Goal: Check status: Check status

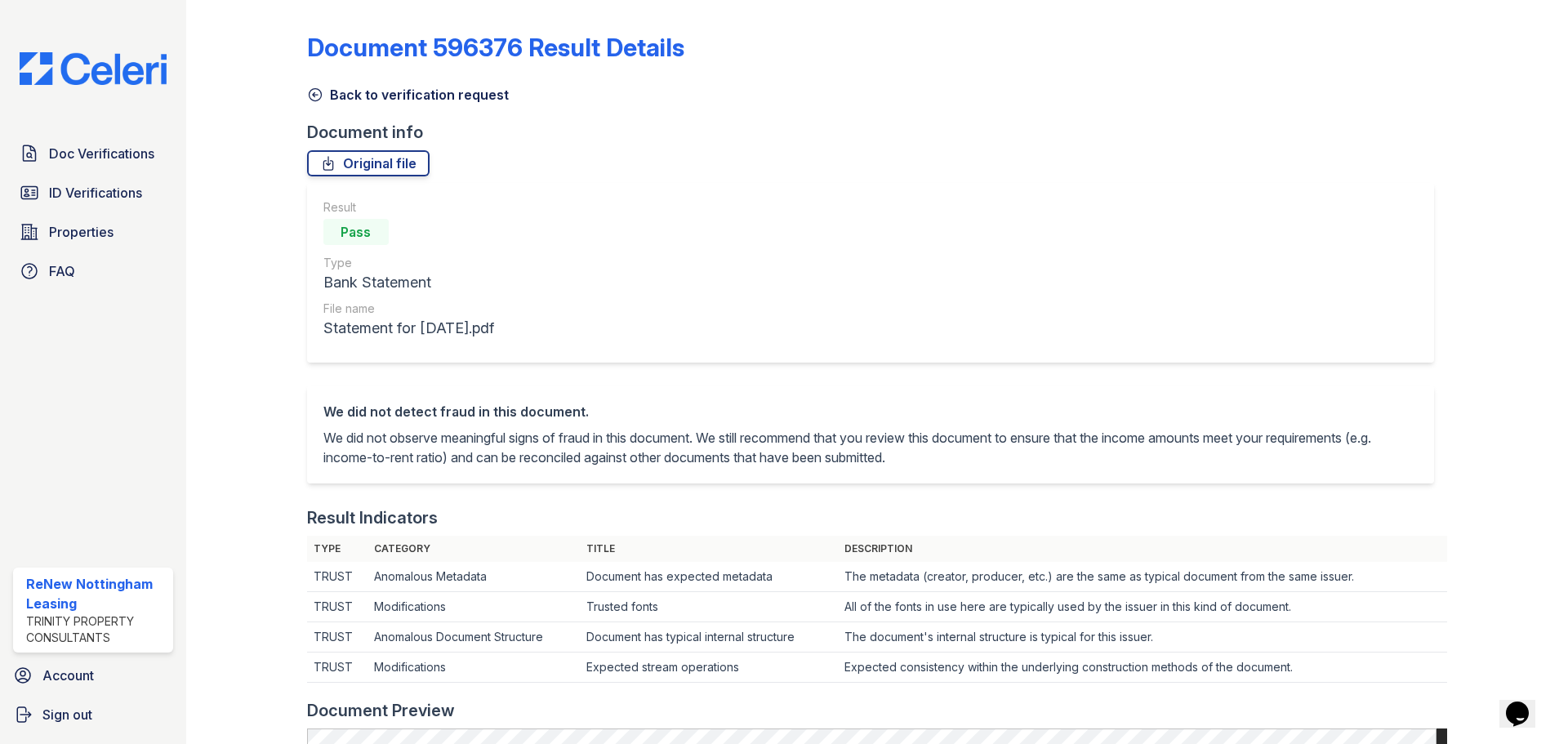
click at [308, 90] on icon at bounding box center [315, 94] width 17 height 17
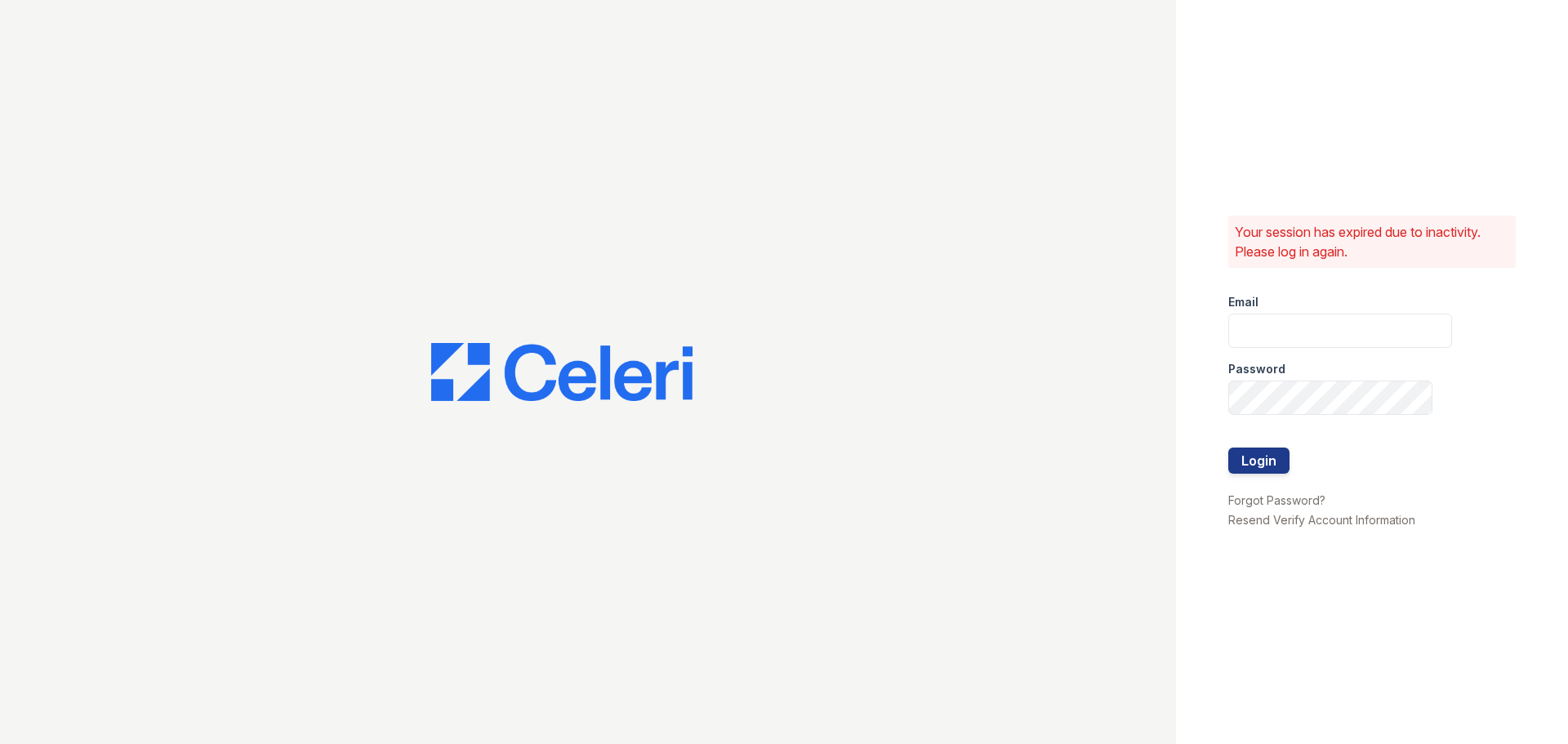
type input "renewnottingham@trinity-pm.com"
click at [1267, 463] on button "Login" at bounding box center [1259, 461] width 61 height 26
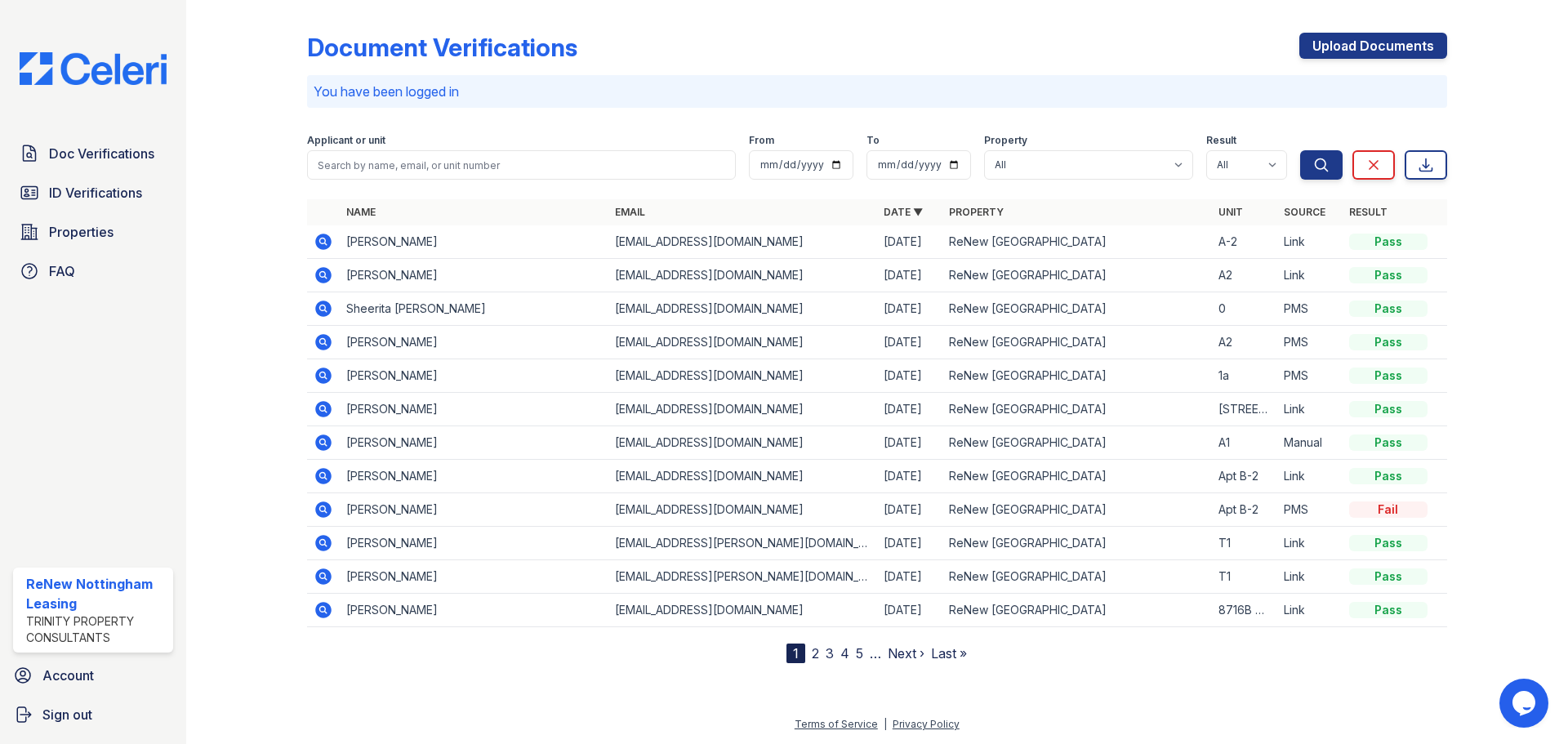
click at [323, 276] on icon at bounding box center [322, 274] width 4 height 4
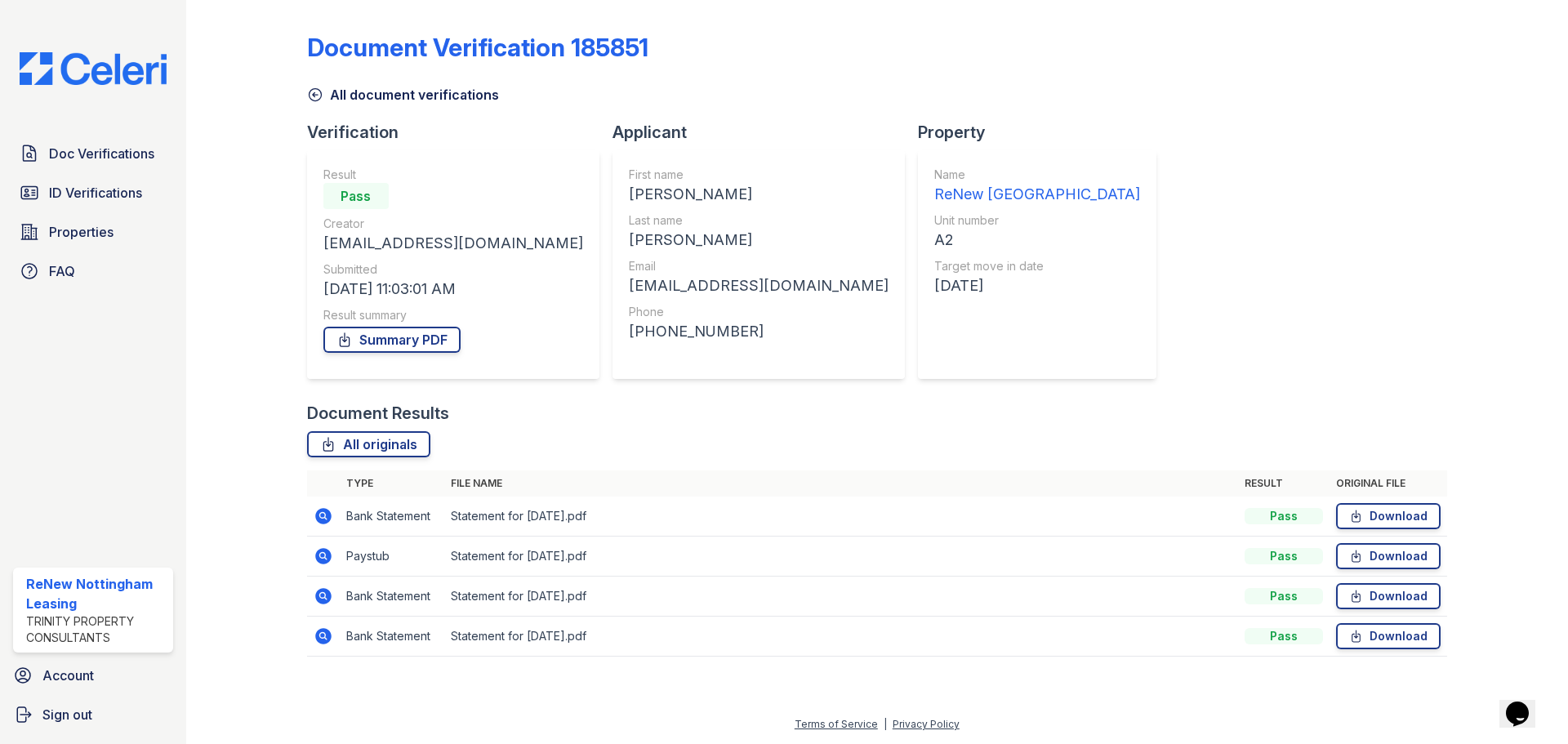
click at [315, 100] on icon at bounding box center [315, 95] width 12 height 12
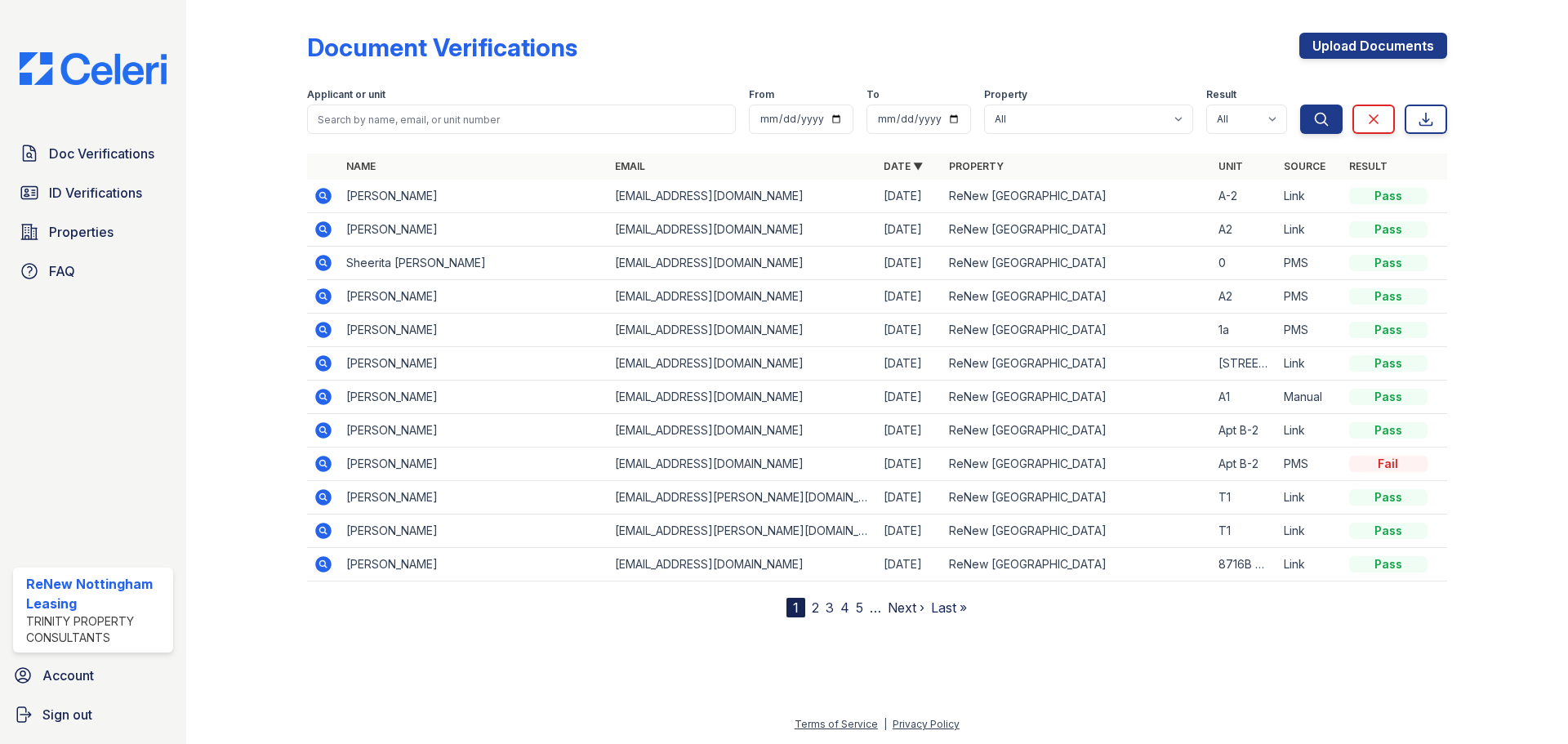
click at [321, 295] on icon at bounding box center [322, 294] width 4 height 4
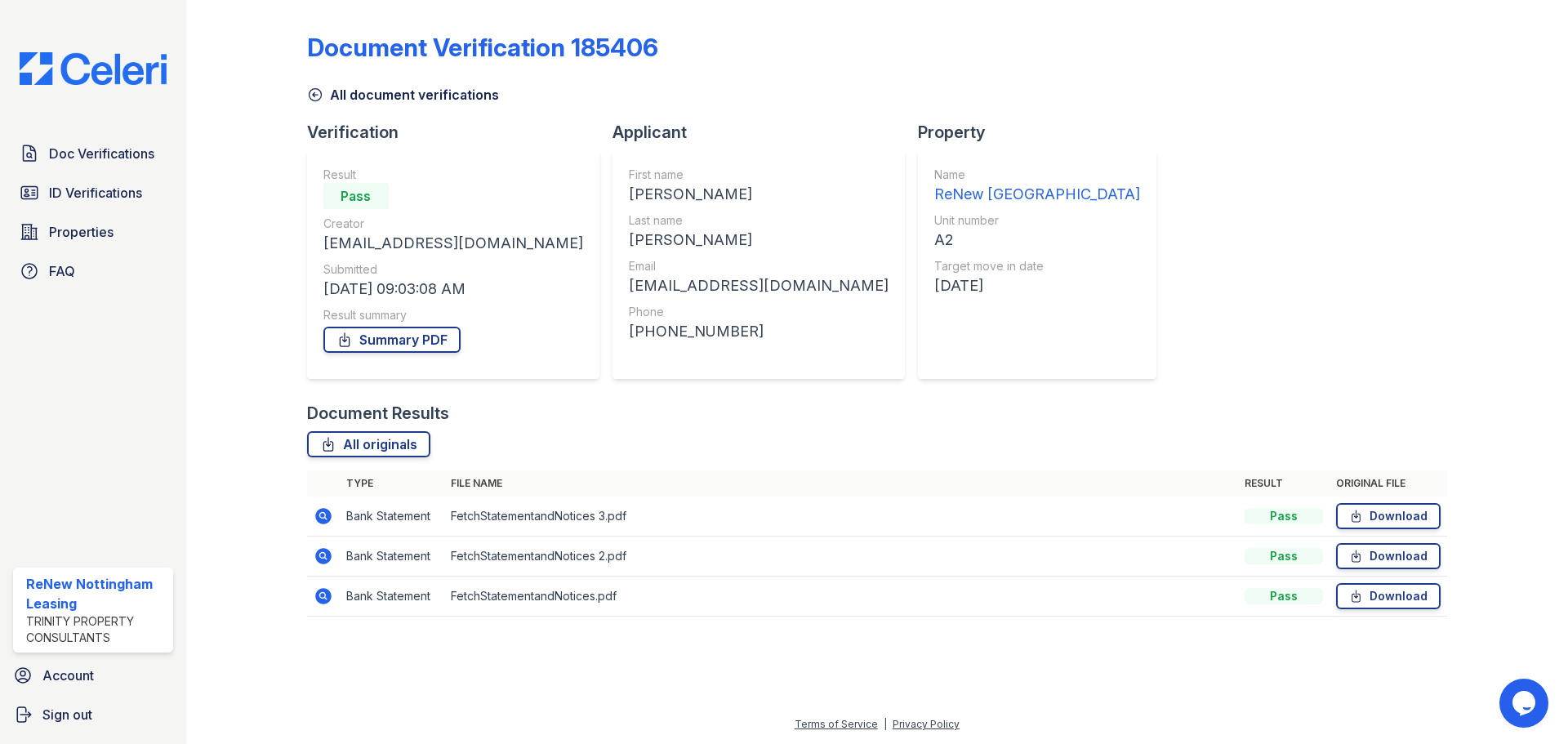
click at [313, 91] on icon at bounding box center [315, 94] width 17 height 17
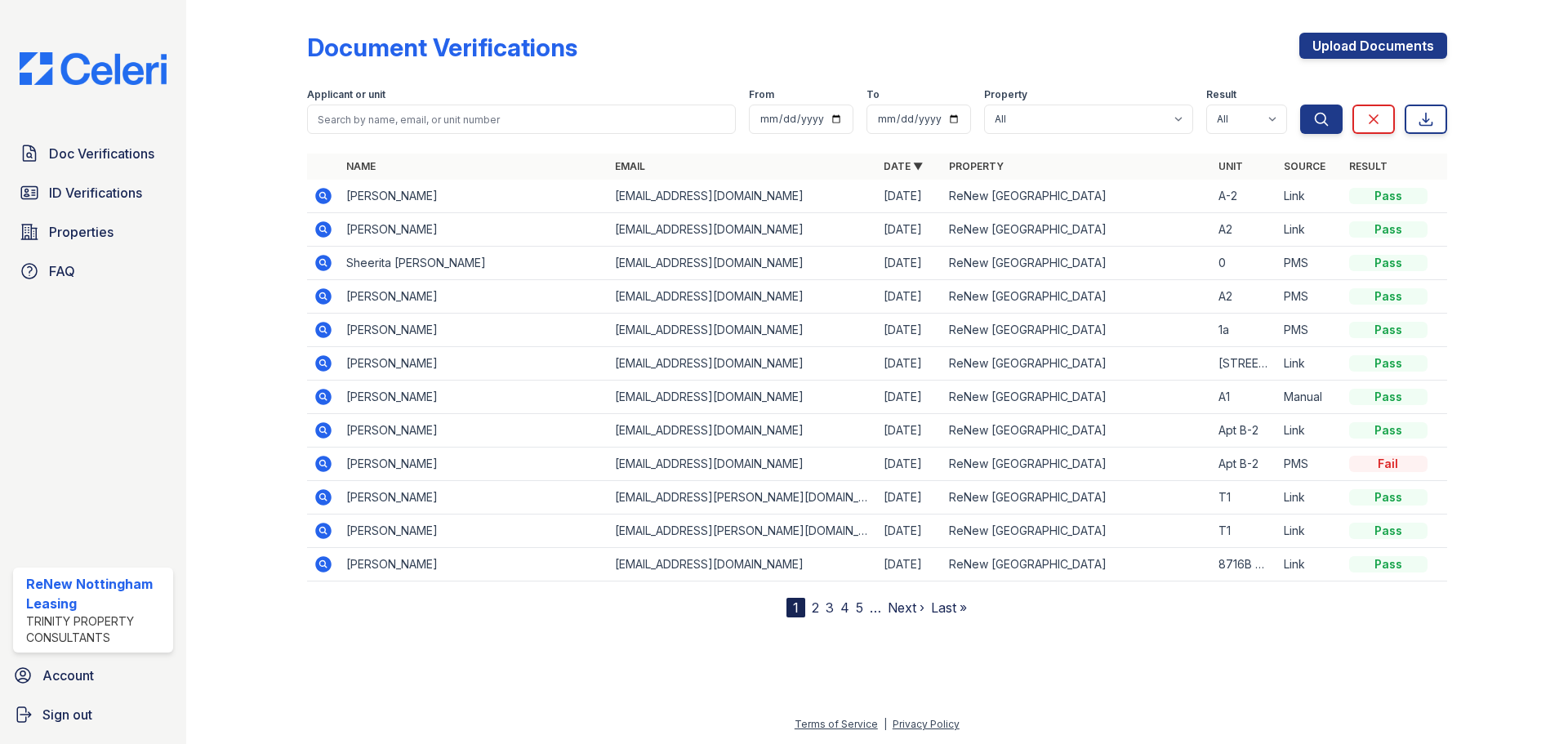
click at [326, 227] on icon at bounding box center [323, 229] width 17 height 17
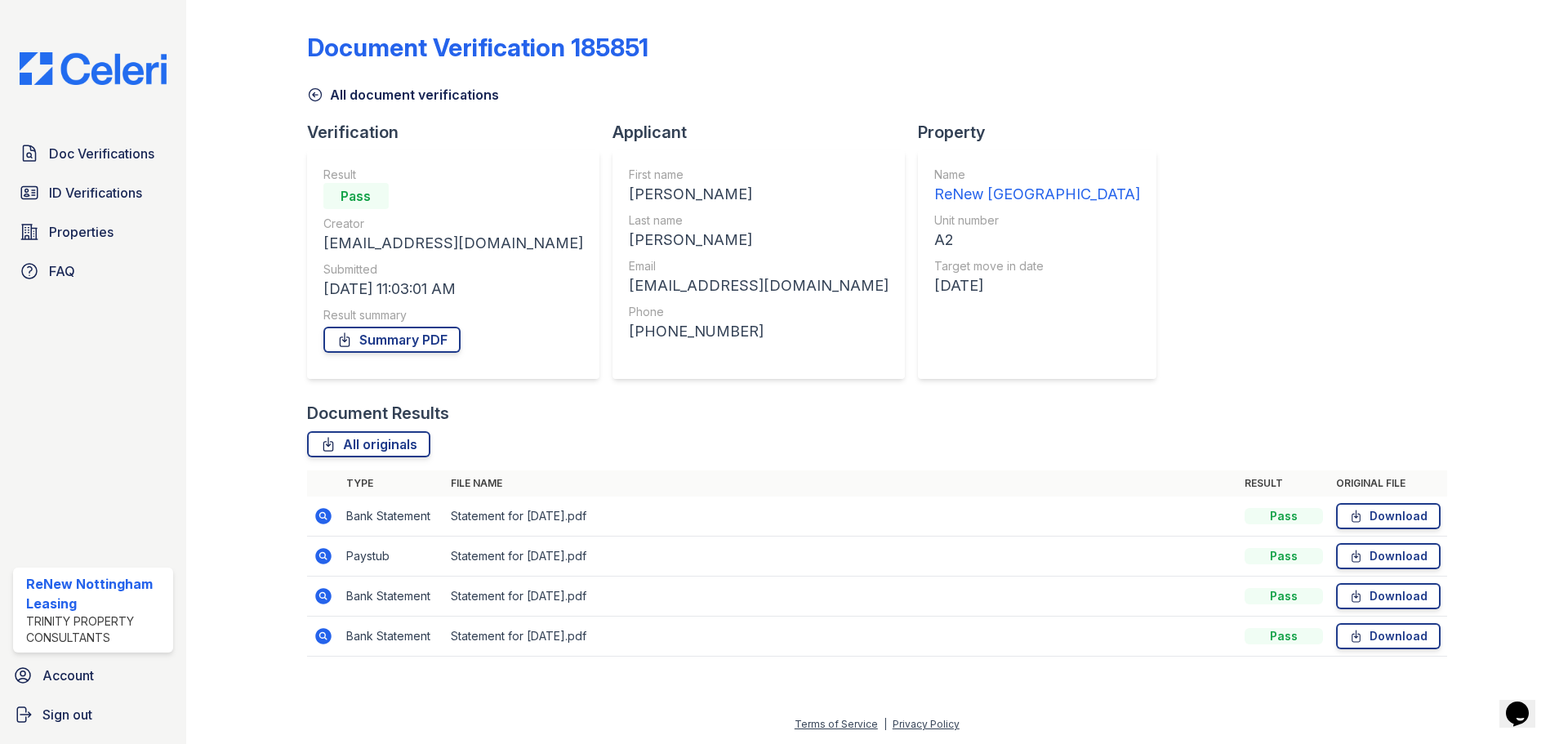
click at [318, 95] on icon at bounding box center [315, 94] width 17 height 17
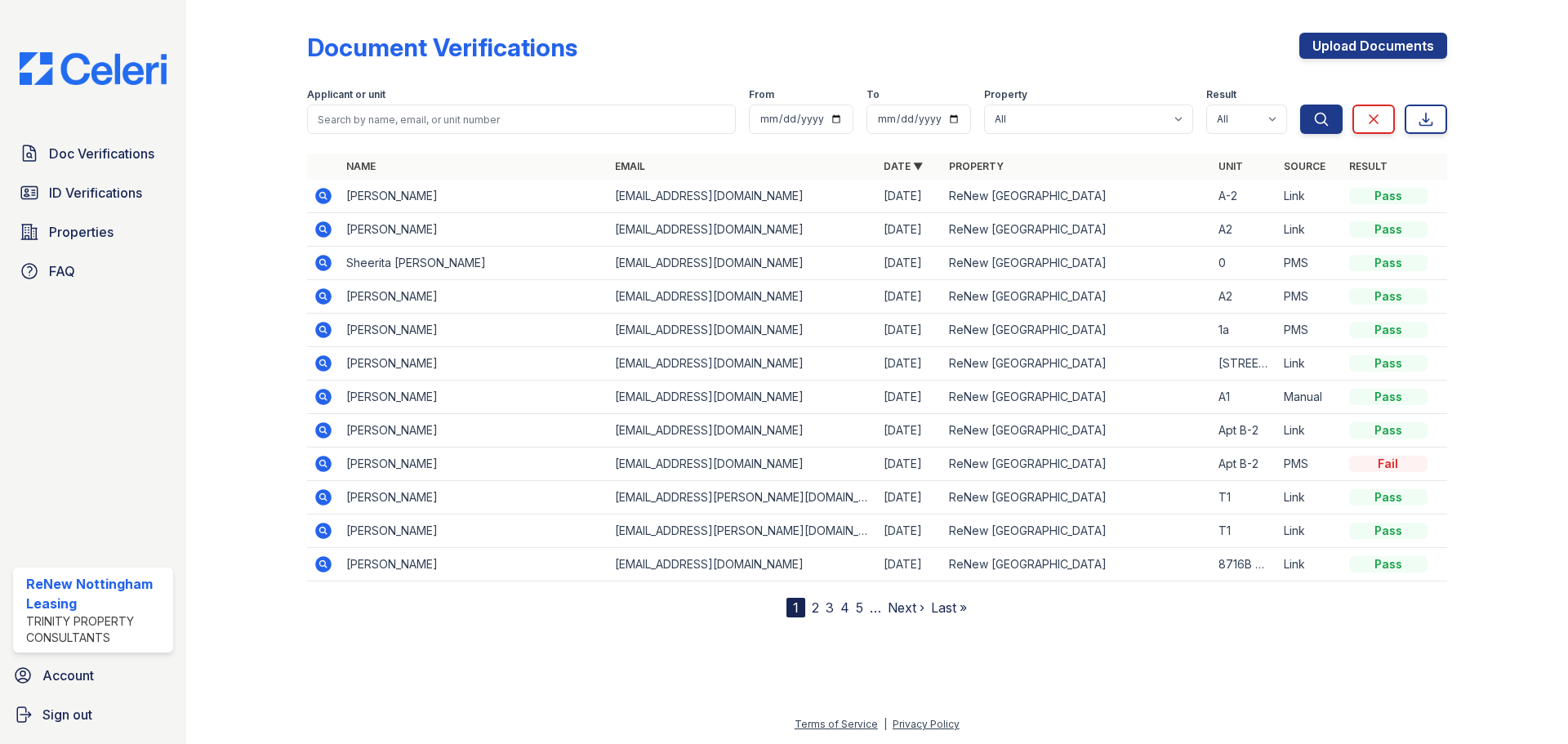
click at [318, 195] on icon at bounding box center [323, 196] width 17 height 17
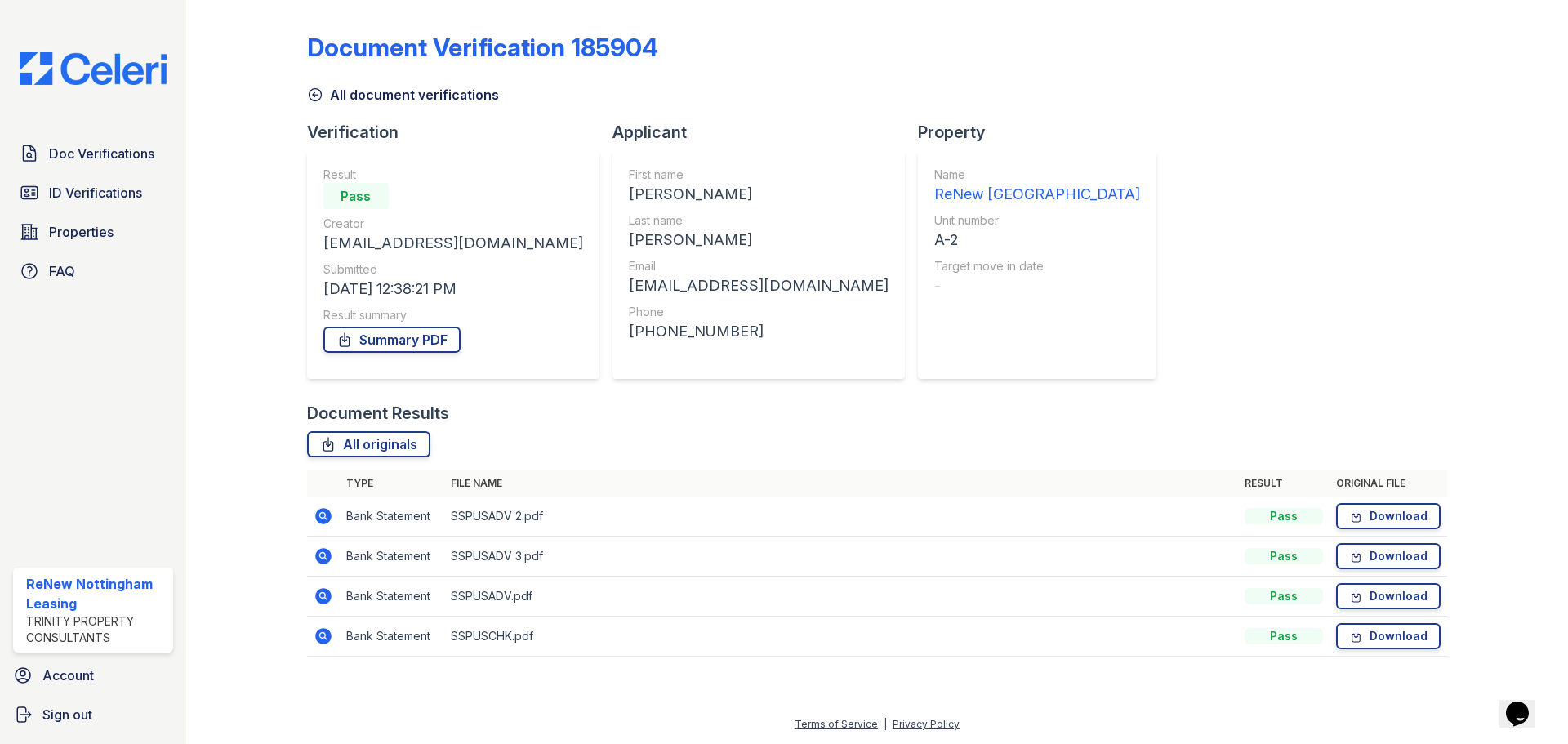
click at [310, 94] on icon at bounding box center [315, 94] width 17 height 17
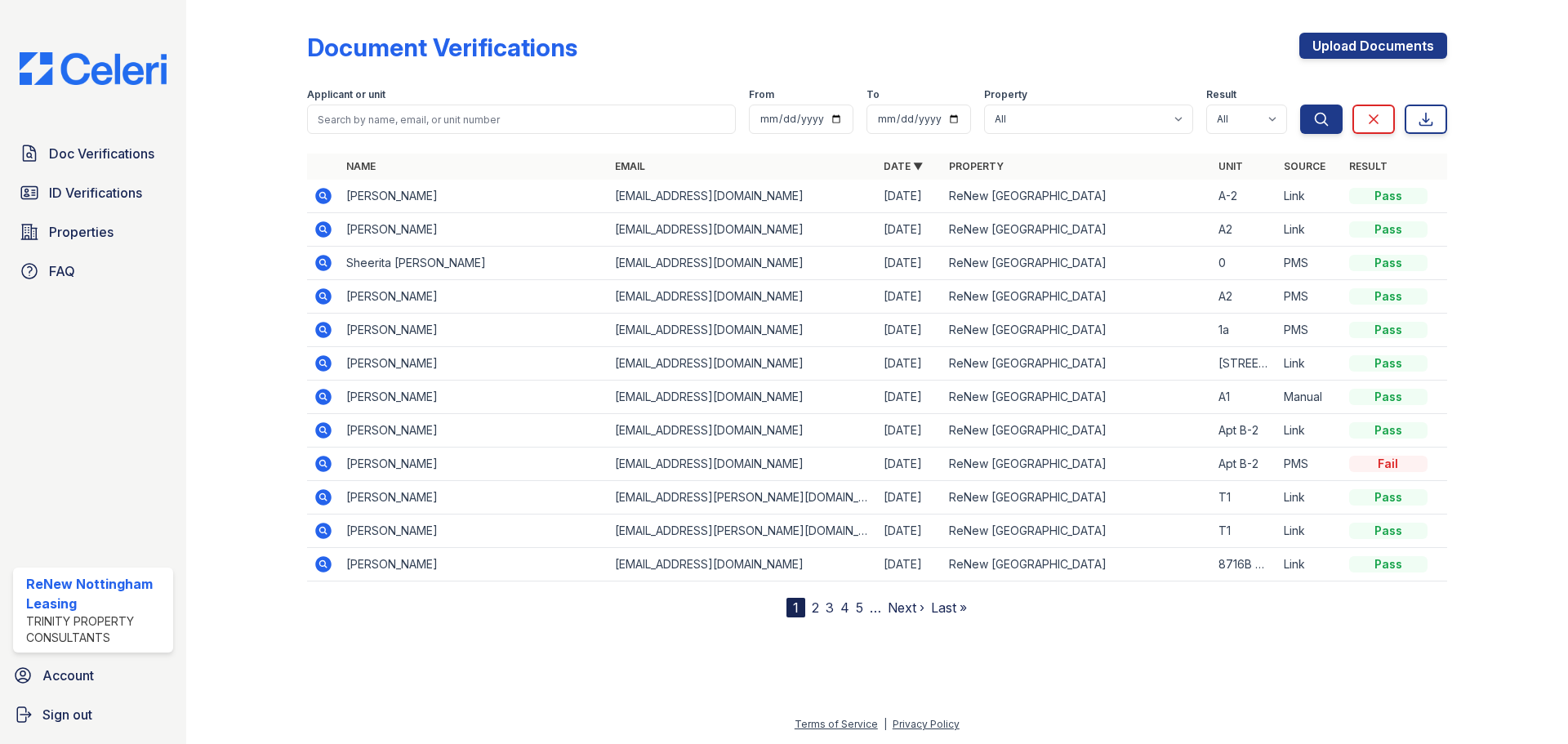
click at [319, 294] on icon at bounding box center [323, 296] width 19 height 19
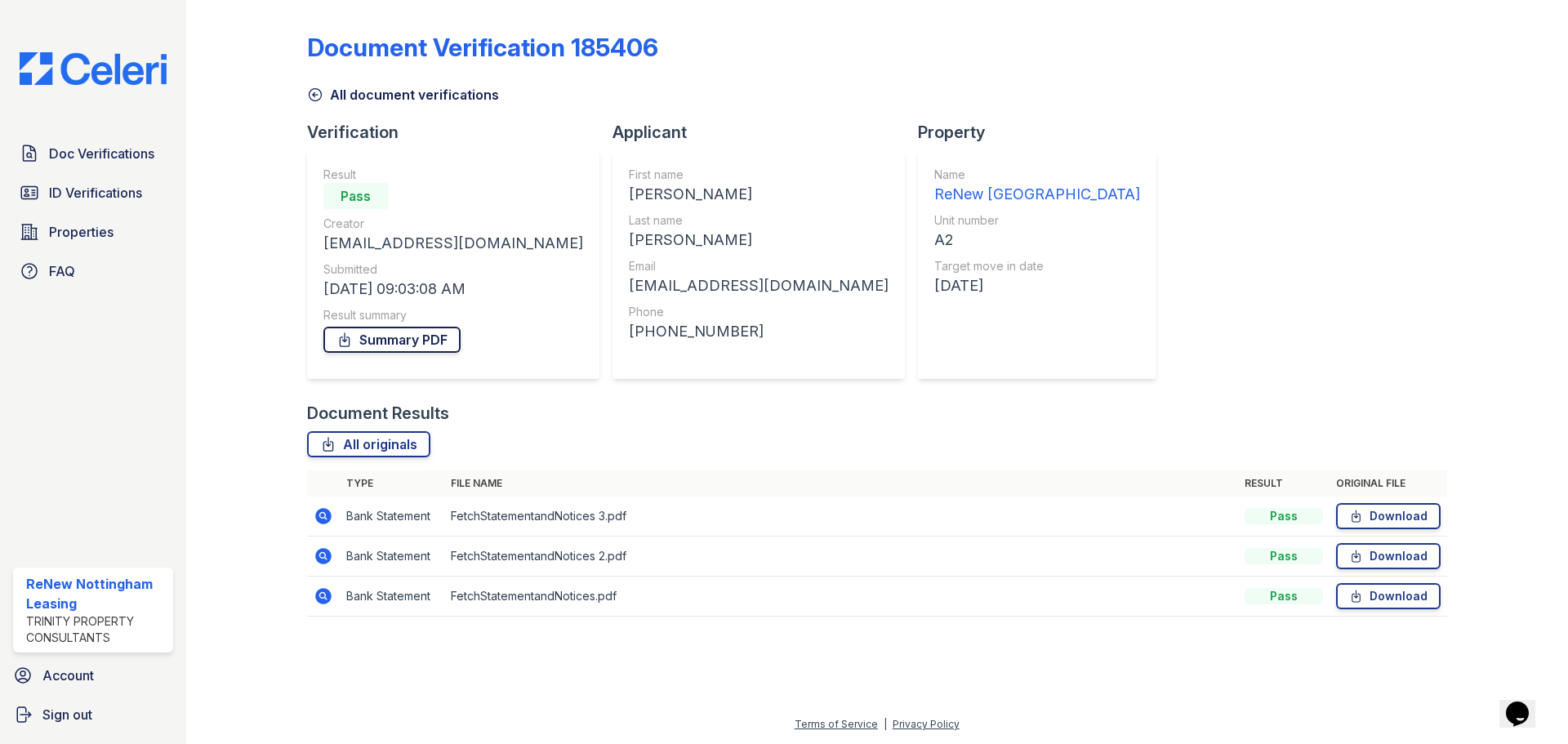
click at [364, 337] on link "Summary PDF" at bounding box center [391, 340] width 137 height 26
click at [335, 448] on icon at bounding box center [328, 443] width 17 height 17
click at [231, 162] on div at bounding box center [260, 319] width 95 height 626
click at [311, 91] on icon at bounding box center [315, 95] width 12 height 12
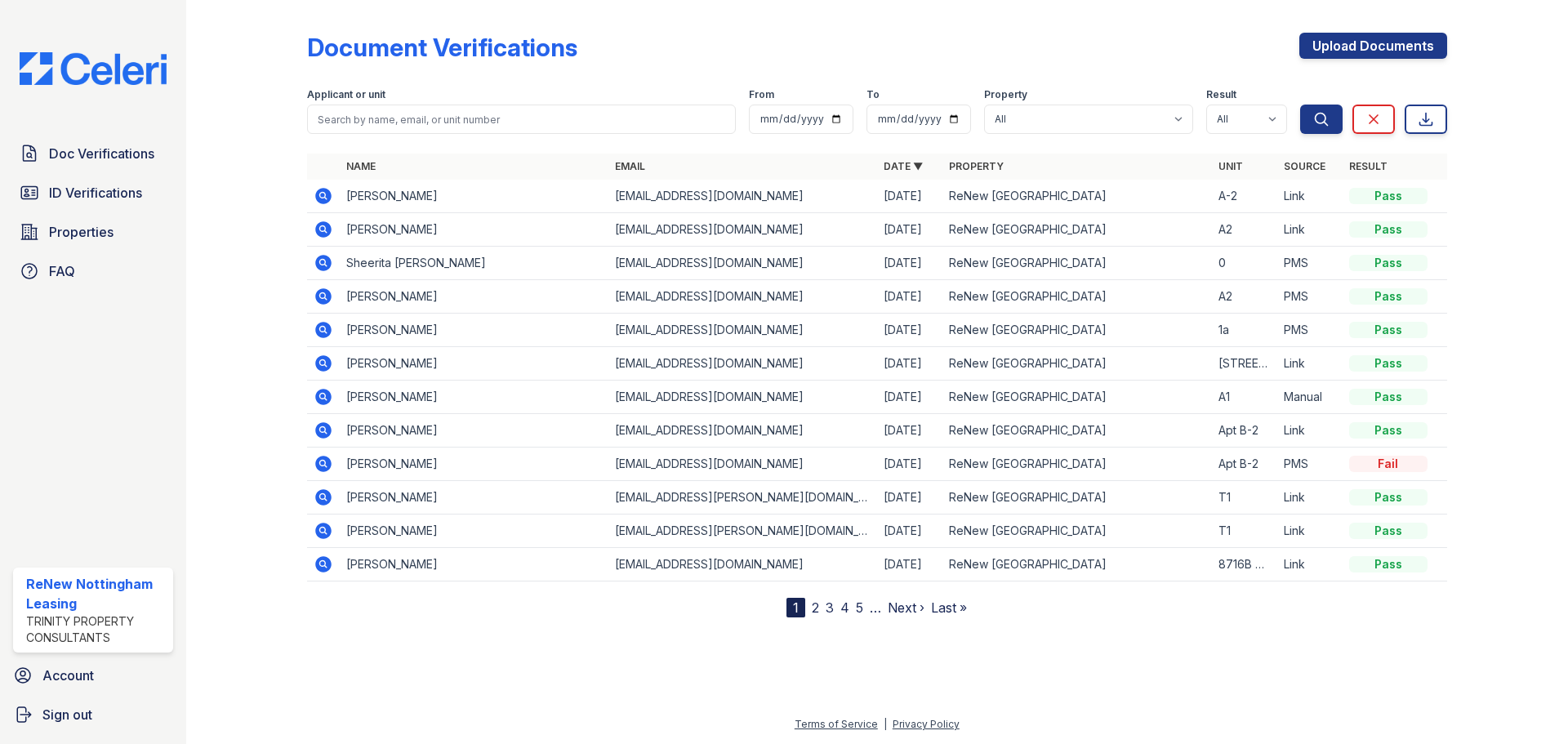
click at [323, 225] on icon at bounding box center [323, 229] width 17 height 17
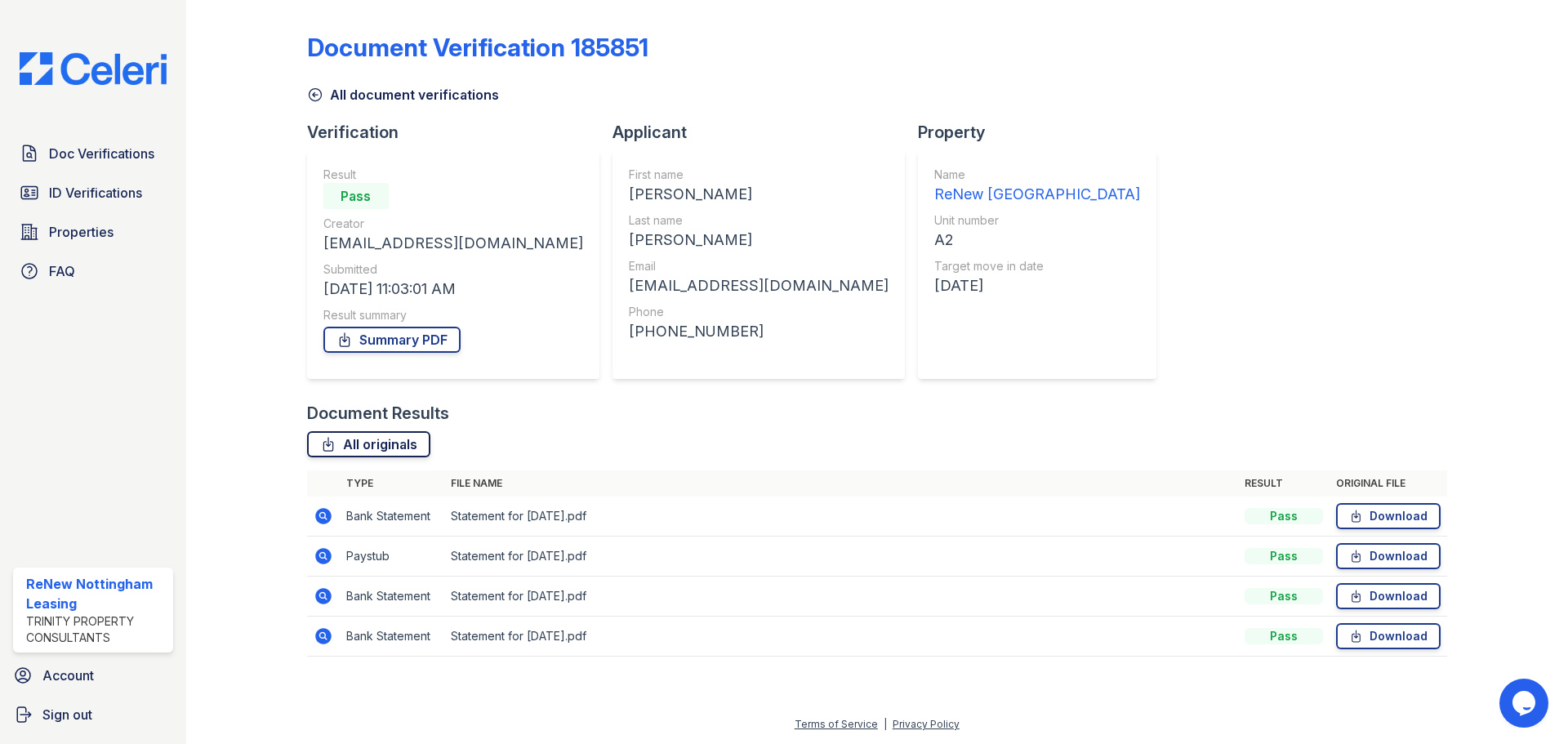
click at [384, 438] on link "All originals" at bounding box center [368, 444] width 123 height 26
click at [318, 95] on icon at bounding box center [315, 94] width 17 height 17
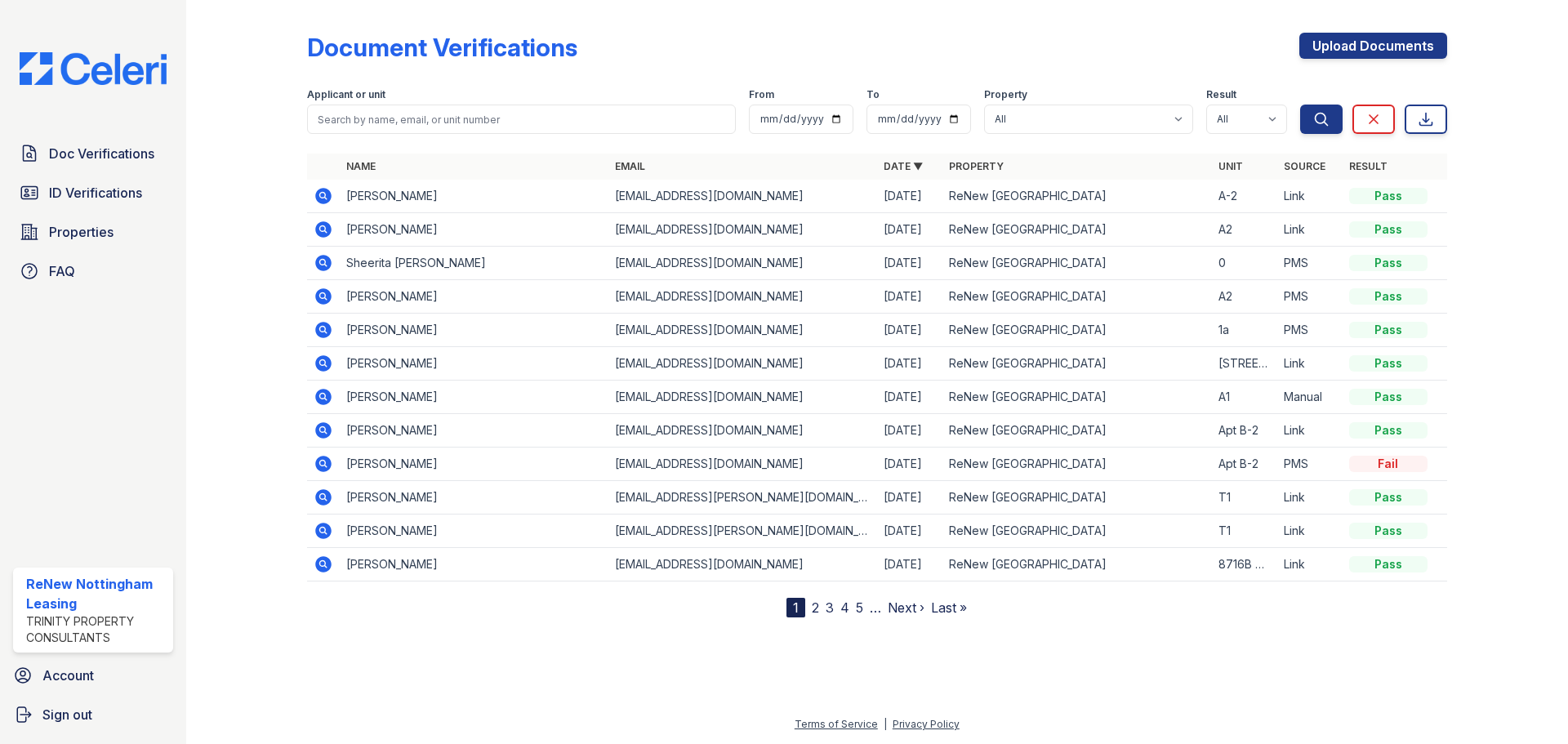
click at [324, 200] on icon at bounding box center [323, 196] width 17 height 17
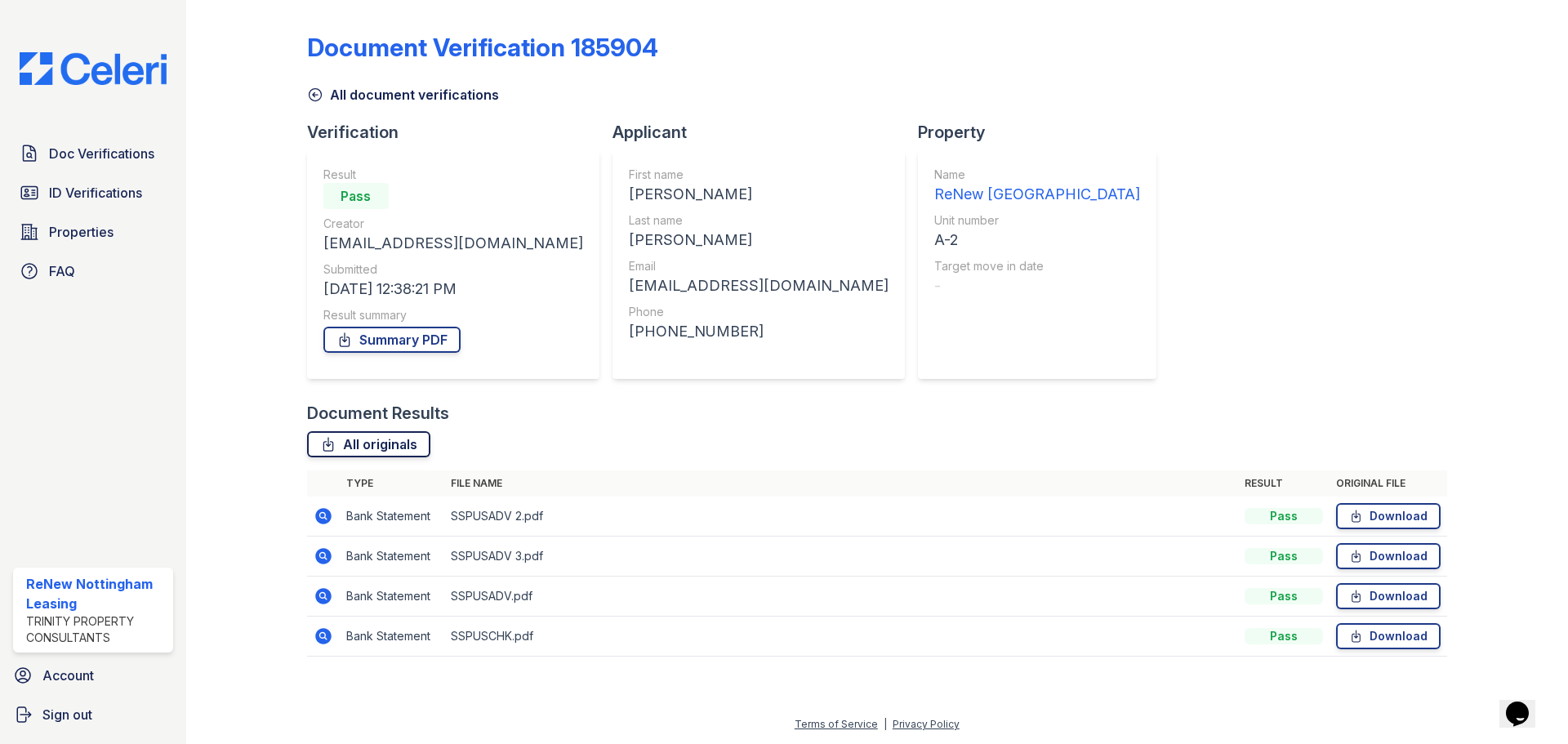
click at [357, 443] on link "All originals" at bounding box center [368, 444] width 123 height 26
drag, startPoint x: 1316, startPoint y: 36, endPoint x: 1383, endPoint y: 3, distance: 74.7
click at [1317, 36] on div "Document Verification 185904" at bounding box center [877, 53] width 1140 height 43
